Goal: Navigation & Orientation: Find specific page/section

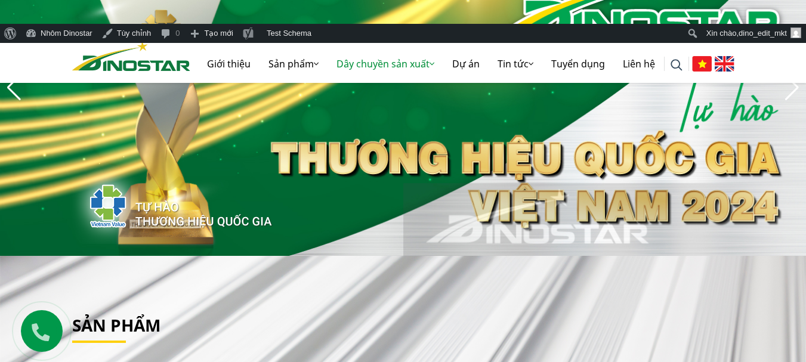
scroll to position [179, 0]
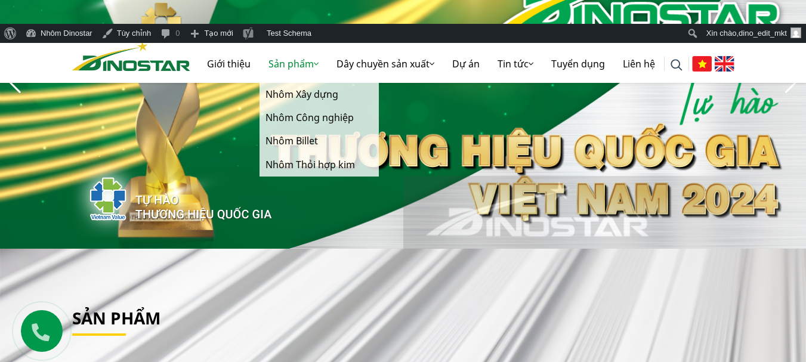
click at [284, 58] on link "Sản phẩm" at bounding box center [293, 64] width 68 height 38
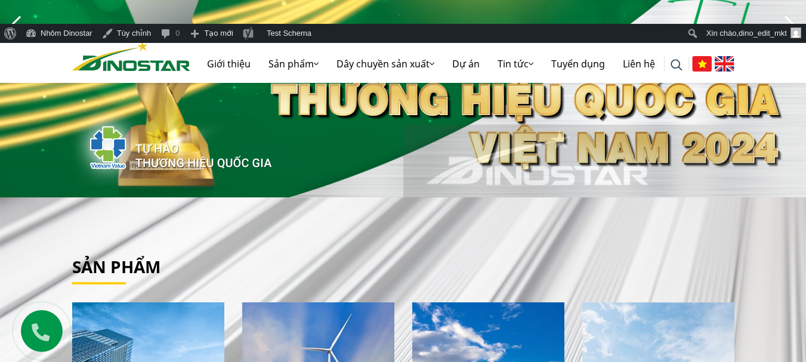
scroll to position [417, 0]
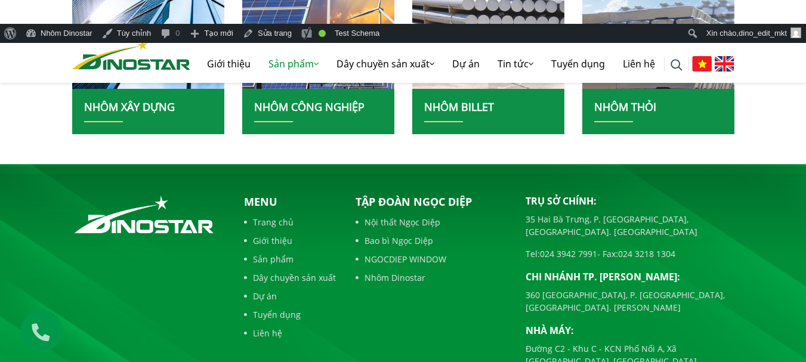
scroll to position [477, 0]
